Goal: Transaction & Acquisition: Purchase product/service

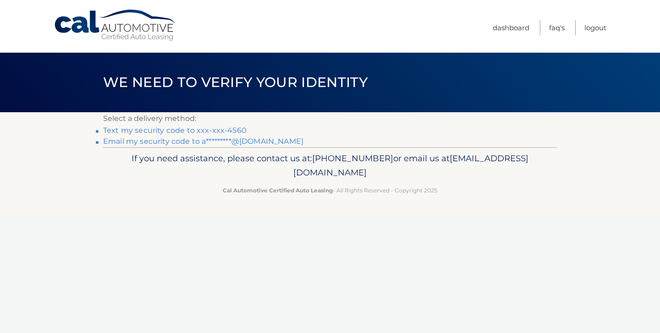
click at [221, 129] on link "Text my security code to xxx-xxx-4560" at bounding box center [175, 130] width 144 height 9
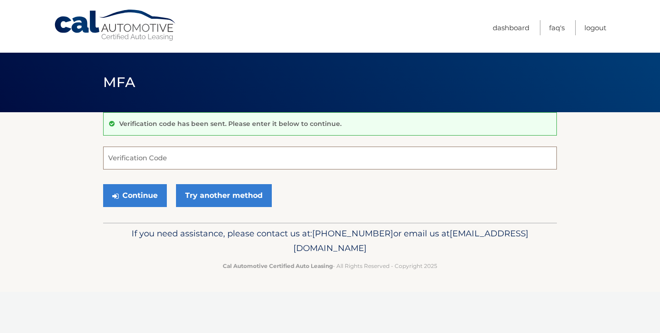
click at [219, 159] on input "Verification Code" at bounding box center [330, 158] width 454 height 23
type input "774085"
click at [124, 193] on button "Continue" at bounding box center [135, 195] width 64 height 23
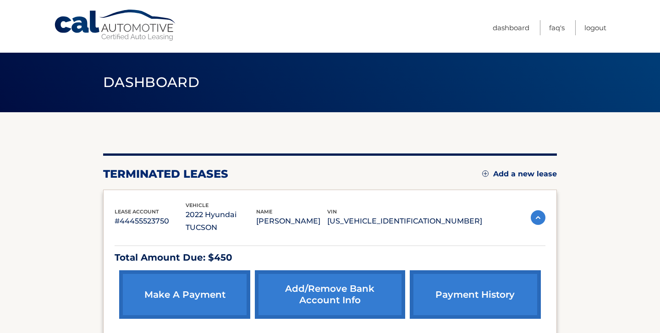
click at [455, 288] on link "payment history" at bounding box center [475, 295] width 131 height 49
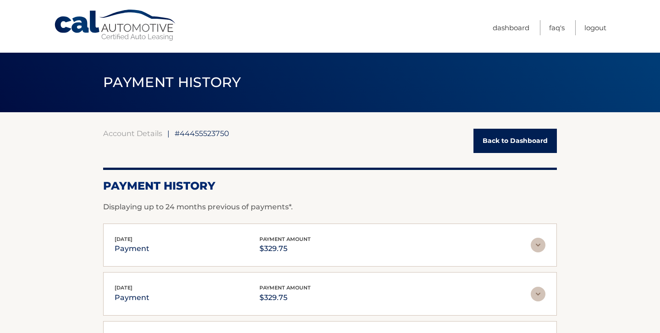
click at [519, 132] on link "Back to Dashboard" at bounding box center [515, 141] width 83 height 24
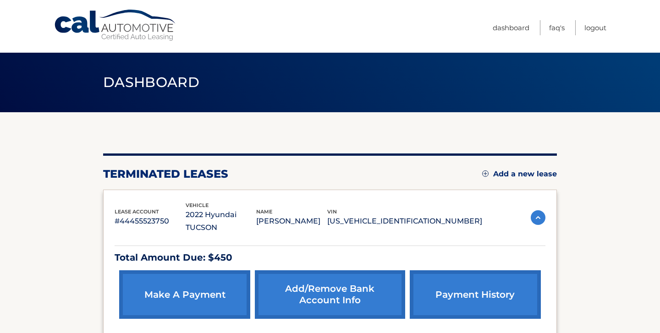
click at [188, 286] on link "make a payment" at bounding box center [184, 295] width 131 height 49
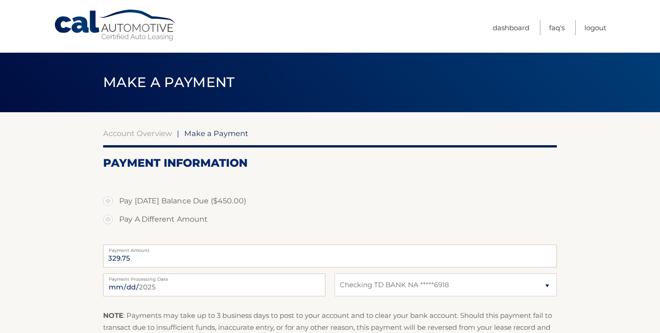
select select "YWNkNmZmNGEtODM5Yy00MzU1LThlODYtNDhmMmE4OTYyZDZm"
click at [286, 230] on div "Pay Today's Balance Due ($450.00) Pay A Different Amount" at bounding box center [330, 215] width 454 height 47
click at [109, 201] on label "Pay Today's Balance Due ($450.00)" at bounding box center [330, 201] width 454 height 18
click at [109, 201] on input "Pay Today's Balance Due ($450.00)" at bounding box center [111, 199] width 9 height 15
radio input "true"
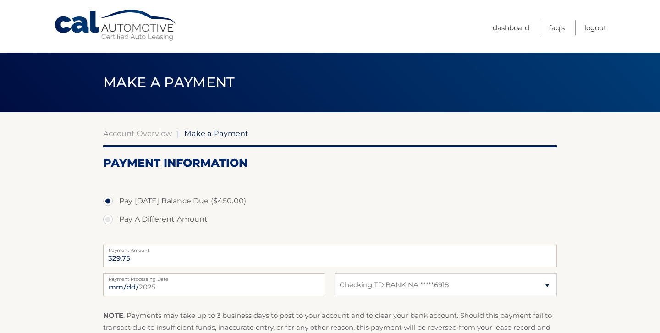
type input "450.00"
click at [387, 192] on label "Pay Today's Balance Due ($450.00)" at bounding box center [330, 201] width 454 height 18
click at [116, 192] on input "Pay Today's Balance Due ($450.00)" at bounding box center [111, 199] width 9 height 15
click at [107, 211] on input "Pay A Different Amount" at bounding box center [111, 218] width 9 height 15
radio input "true"
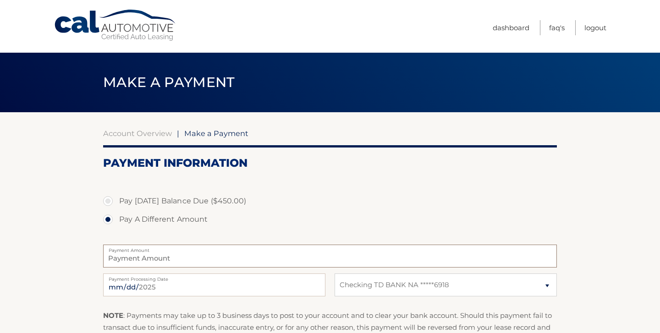
type input "0"
click at [108, 199] on label "Pay Today's Balance Due ($450.00)" at bounding box center [330, 201] width 454 height 18
click at [108, 199] on input "Pay Today's Balance Due ($450.00)" at bounding box center [111, 199] width 9 height 15
radio input "true"
type input "450.00"
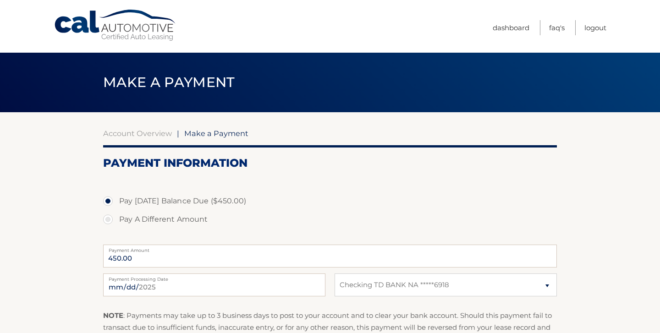
click at [108, 199] on label "Pay Today's Balance Due ($450.00)" at bounding box center [330, 201] width 454 height 18
click at [108, 199] on input "Pay Today's Balance Due ($450.00)" at bounding box center [111, 199] width 9 height 15
click at [366, 191] on fieldset "Pay Today's Balance Due ($450.00) Pay A Different Amount 450.00 Payment Amount …" at bounding box center [330, 290] width 454 height 229
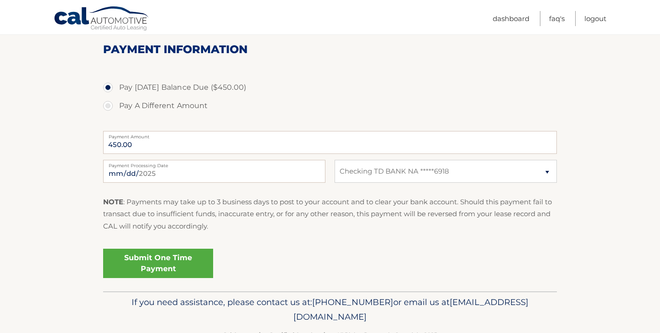
scroll to position [141, 0]
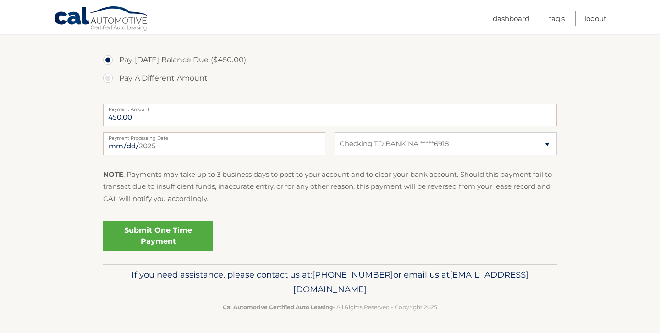
click at [184, 239] on link "Submit One Time Payment" at bounding box center [158, 236] width 110 height 29
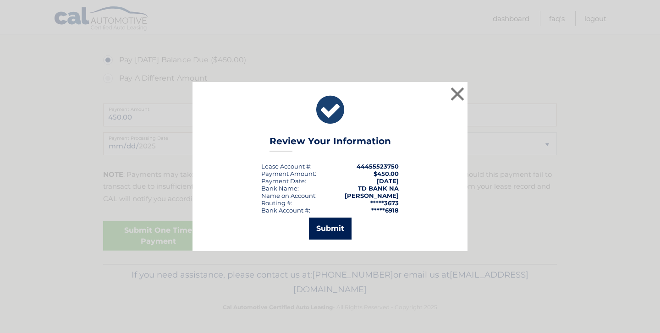
click at [333, 225] on button "Submit" at bounding box center [330, 229] width 43 height 22
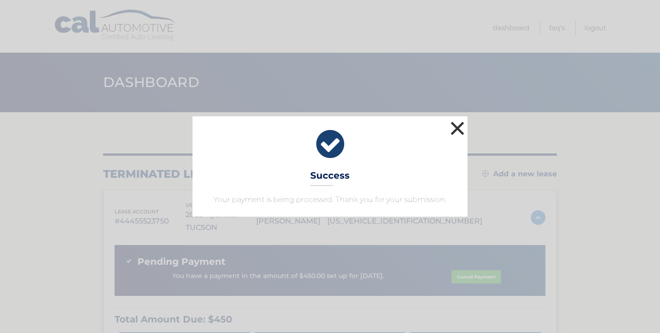
click at [460, 133] on button "×" at bounding box center [458, 128] width 18 height 18
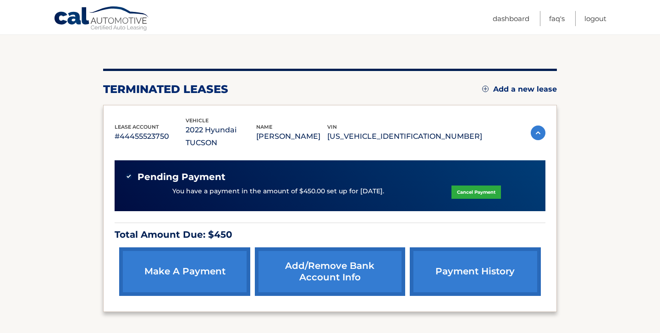
scroll to position [92, 0]
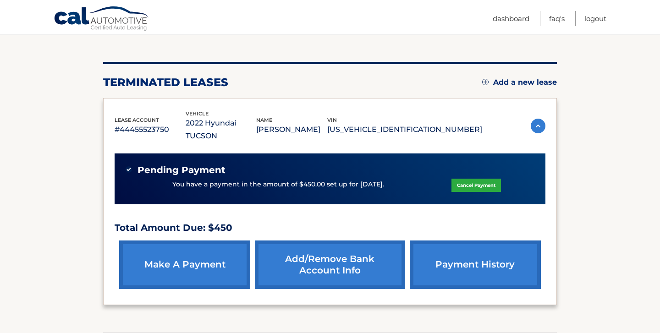
click at [457, 248] on link "payment history" at bounding box center [475, 265] width 131 height 49
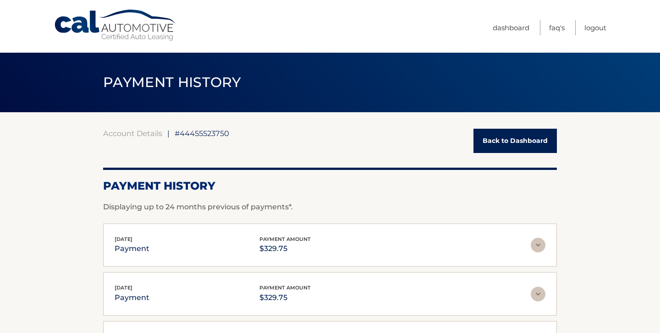
click at [602, 214] on section "Account Details | #44455523750 Back to Dashboard Payment History Displaying up …" at bounding box center [330, 322] width 660 height 421
click at [542, 140] on link "Back to Dashboard" at bounding box center [515, 141] width 83 height 24
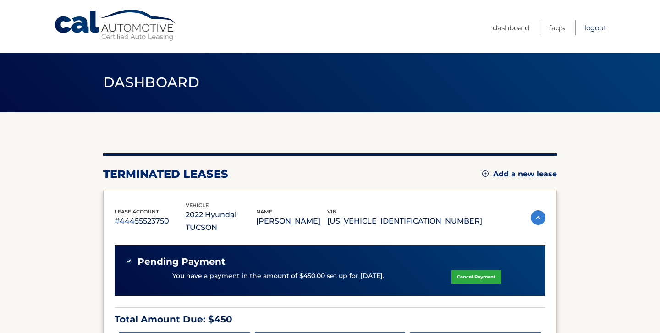
click at [596, 25] on link "Logout" at bounding box center [596, 27] width 22 height 15
